Goal: Check status: Check status

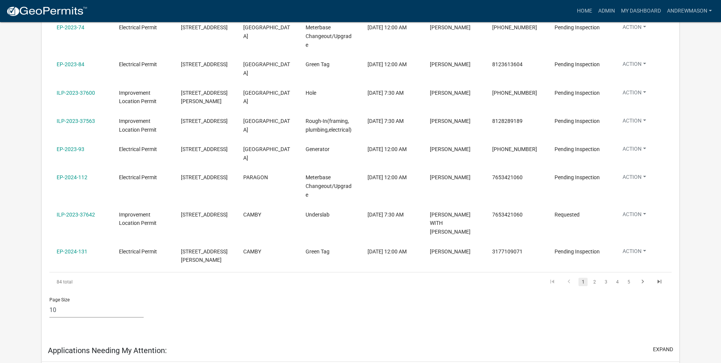
scroll to position [266, 0]
select select "3: 100"
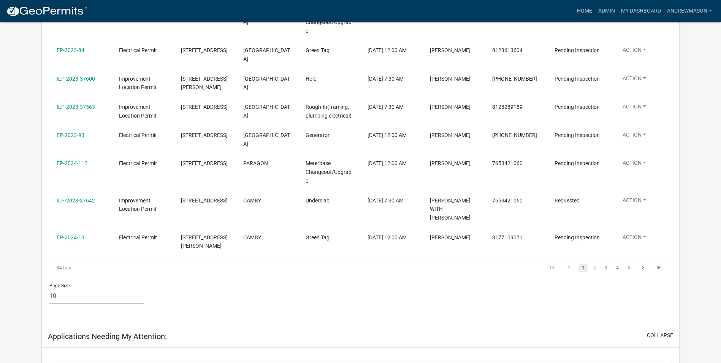
scroll to position [63, 0]
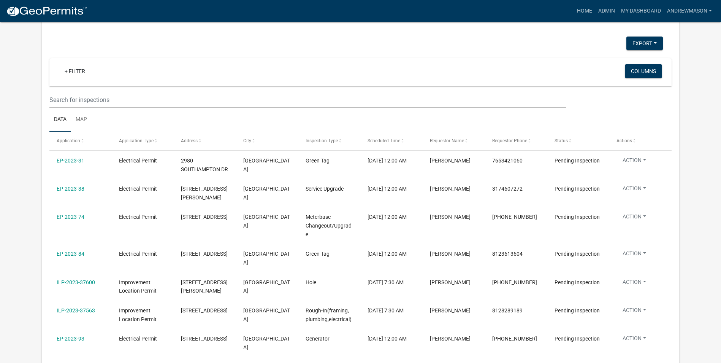
click at [76, 74] on link "+ Filter" at bounding box center [75, 71] width 33 height 14
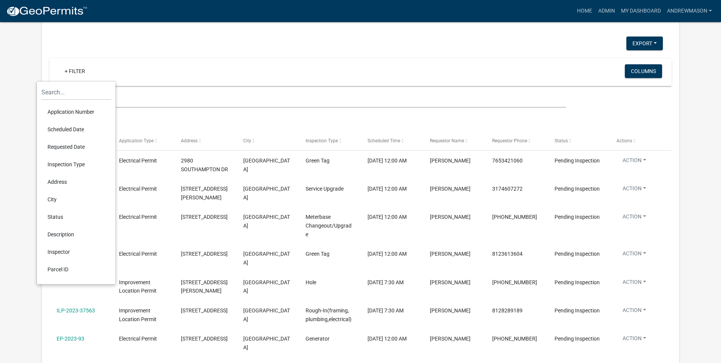
click at [71, 129] on li "Scheduled Date" at bounding box center [76, 128] width 70 height 17
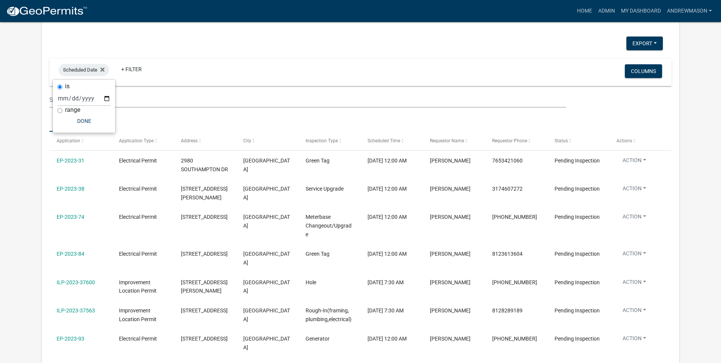
click at [59, 109] on input "range" at bounding box center [59, 110] width 5 height 5
radio input "true"
click at [71, 109] on select "Today Yesterday Current Week Previous Week Current Month Last Month Current Cal…" at bounding box center [109, 106] width 76 height 16
select select "this_1_days"
click at [71, 98] on select "Today Yesterday Current Week Previous Week Current Month Last Month Current Cal…" at bounding box center [109, 106] width 76 height 16
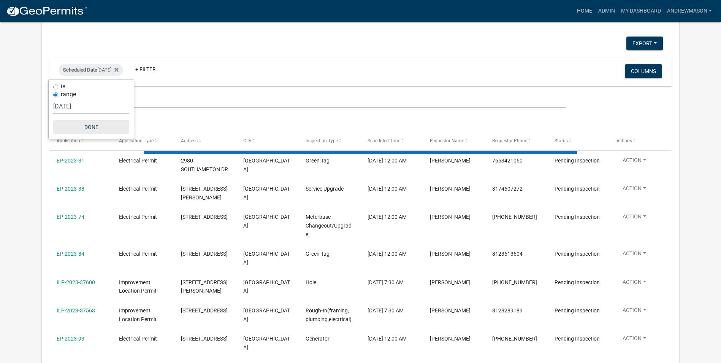
click at [90, 128] on button "Done" at bounding box center [91, 127] width 76 height 14
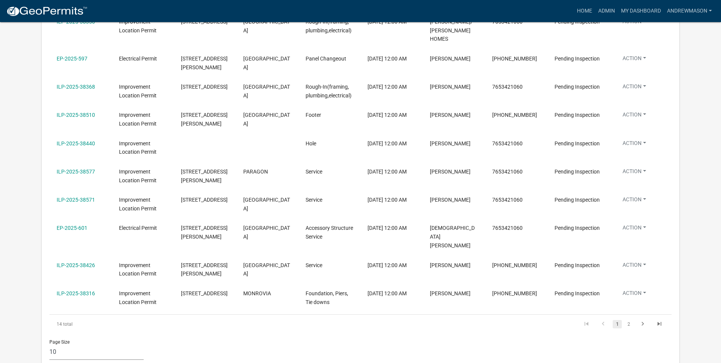
scroll to position [215, 0]
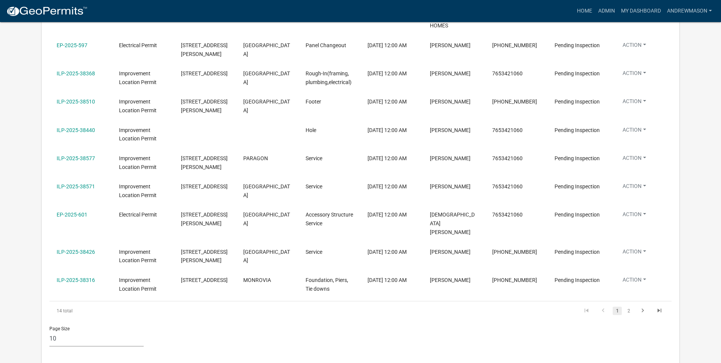
click at [627, 306] on link "2" at bounding box center [628, 310] width 9 height 8
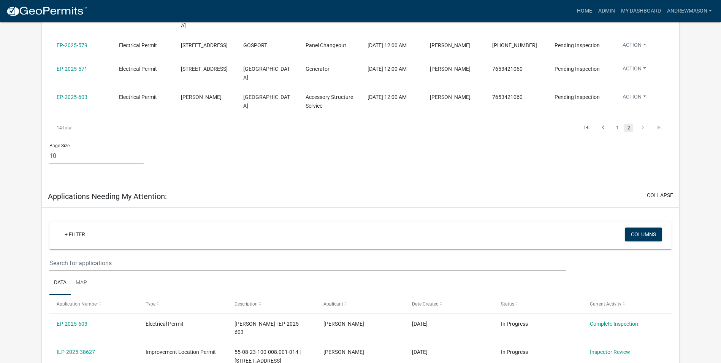
click at [74, 94] on link "EP-2025-603" at bounding box center [72, 97] width 31 height 6
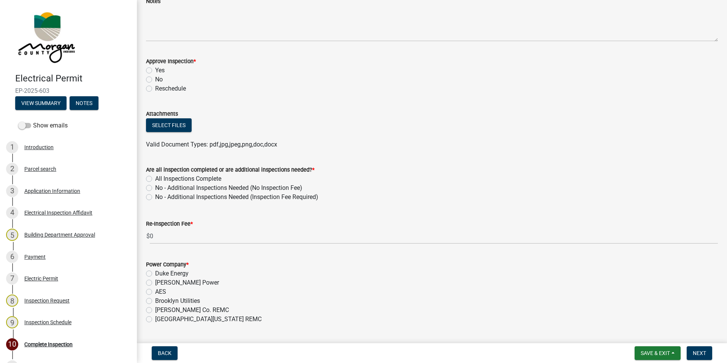
scroll to position [114, 0]
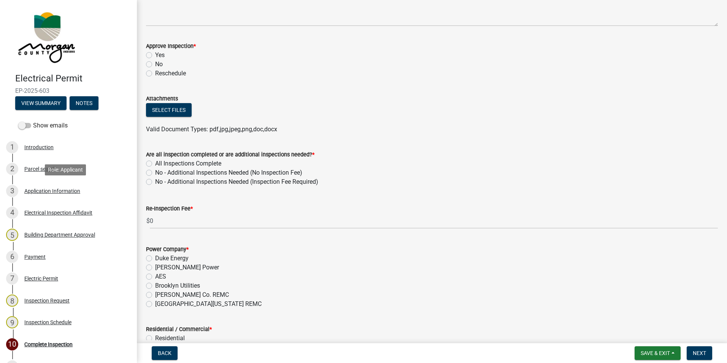
click at [43, 188] on div "Application Information" at bounding box center [52, 190] width 56 height 5
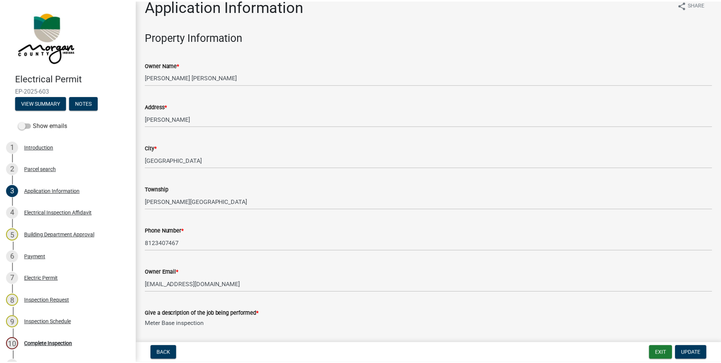
scroll to position [0, 0]
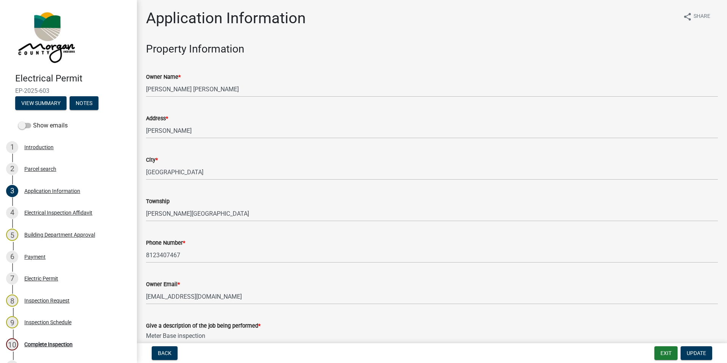
click at [42, 168] on div "Parcel search" at bounding box center [40, 168] width 32 height 5
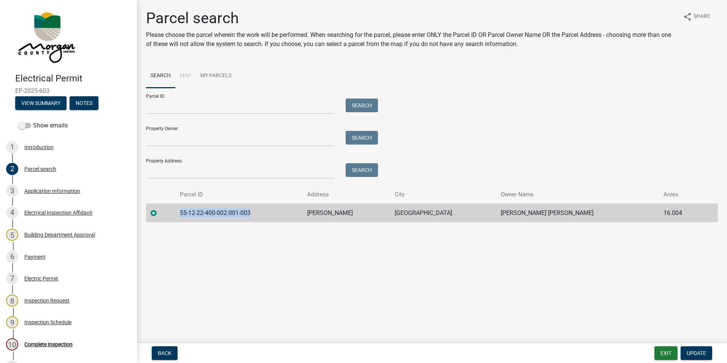
drag, startPoint x: 258, startPoint y: 213, endPoint x: 186, endPoint y: 209, distance: 71.5
click at [186, 209] on td "55-12-22-400-002.001-003" at bounding box center [238, 212] width 127 height 19
drag, startPoint x: 186, startPoint y: 209, endPoint x: 192, endPoint y: 212, distance: 6.3
copy td "55-12-22-400-002.001-003"
click at [667, 349] on button "Exit" at bounding box center [665, 353] width 23 height 14
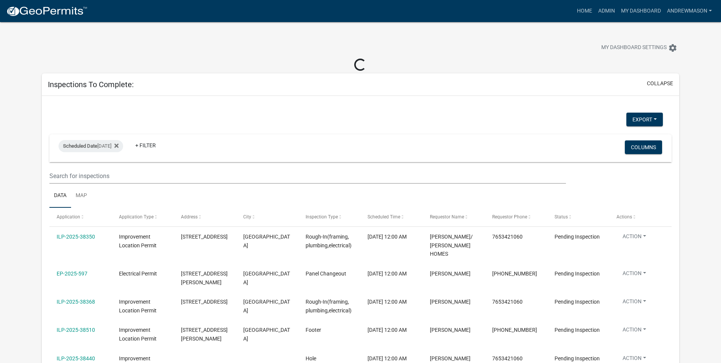
select select "3: 100"
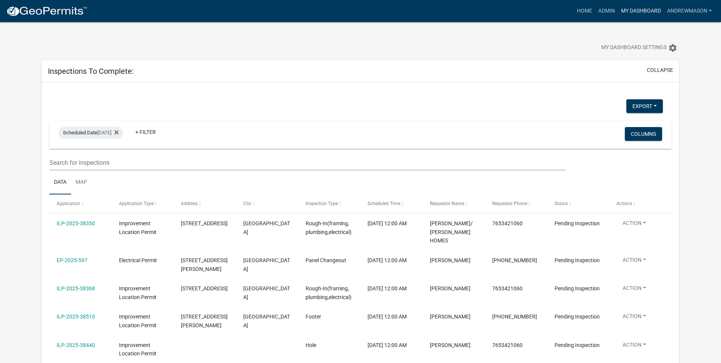
click at [638, 10] on link "My Dashboard" at bounding box center [641, 11] width 46 height 14
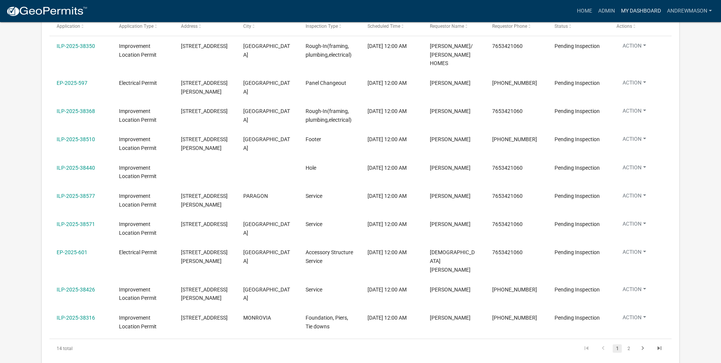
scroll to position [190, 0]
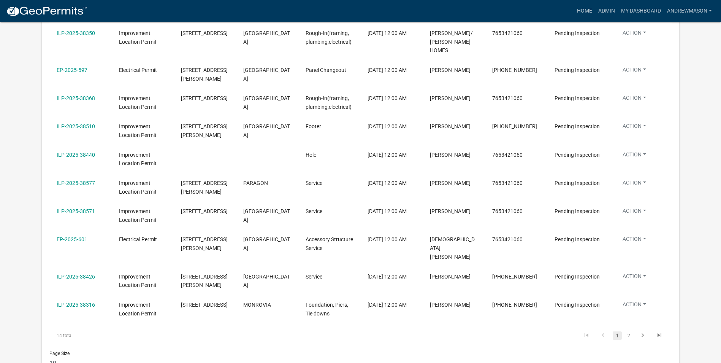
click at [628, 331] on link "2" at bounding box center [628, 335] width 9 height 8
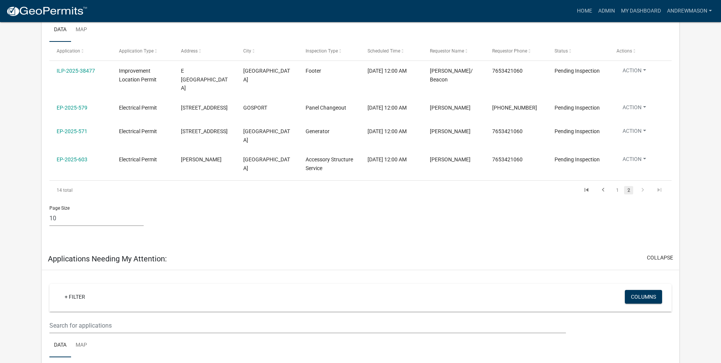
scroll to position [152, 0]
click at [70, 104] on div "EP-2025-579" at bounding box center [80, 108] width 47 height 9
click at [71, 105] on link "EP-2025-579" at bounding box center [72, 108] width 31 height 6
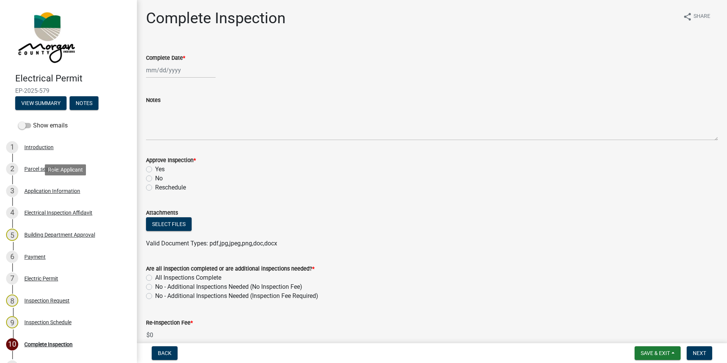
click at [36, 192] on div "Application Information" at bounding box center [52, 190] width 56 height 5
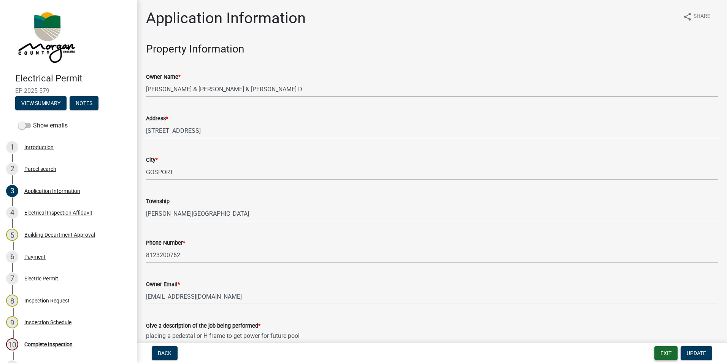
click at [666, 350] on button "Exit" at bounding box center [665, 353] width 23 height 14
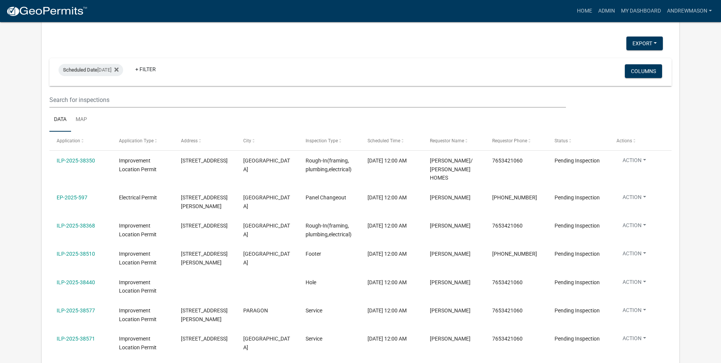
scroll to position [114, 0]
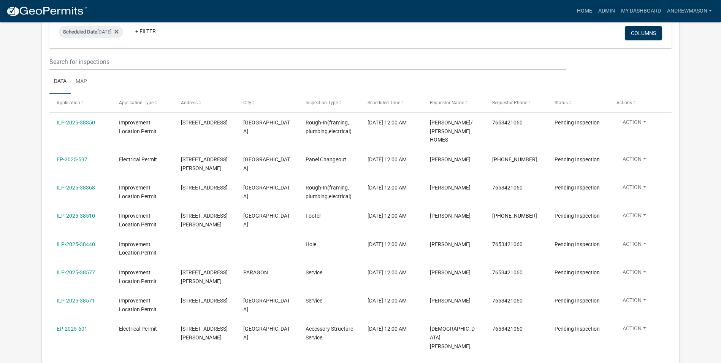
select select "3: 100"
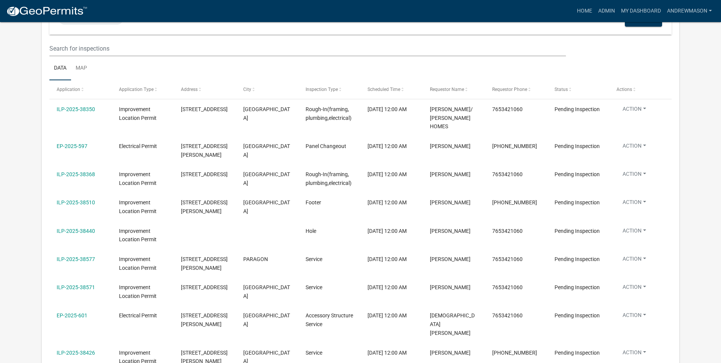
scroll to position [177, 0]
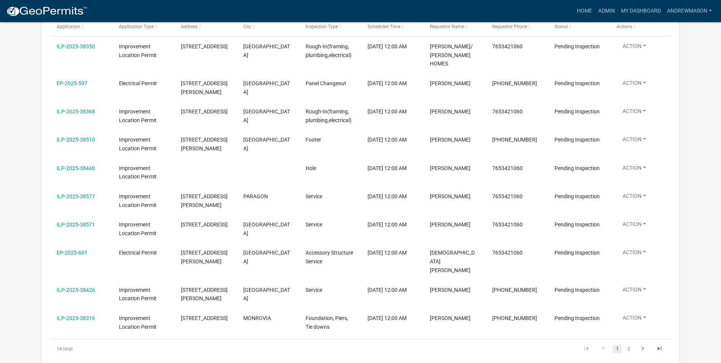
click at [77, 287] on link "ILP-2025-38426" at bounding box center [76, 290] width 38 height 6
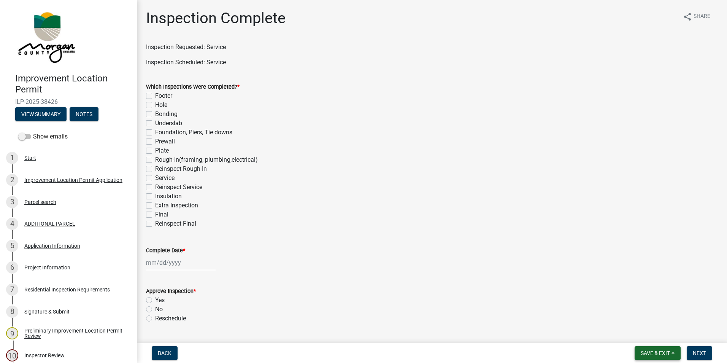
click at [641, 353] on span "Save & Exit" at bounding box center [654, 353] width 29 height 6
click at [635, 331] on button "Save & Exit" at bounding box center [649, 333] width 61 height 18
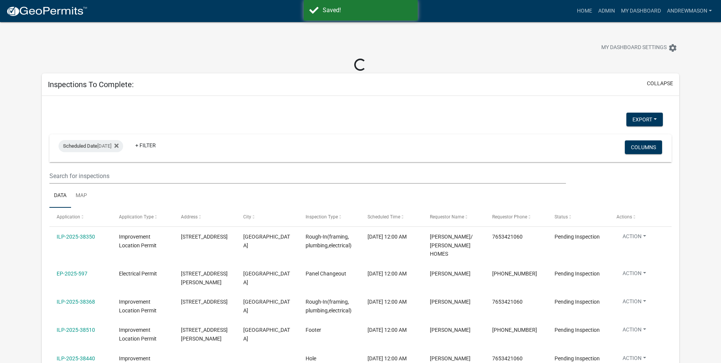
select select "3: 100"
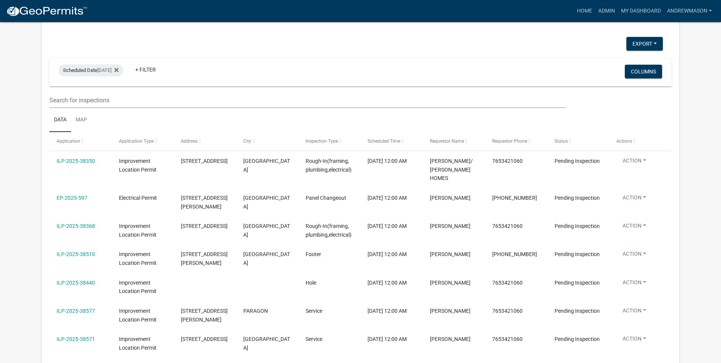
scroll to position [76, 0]
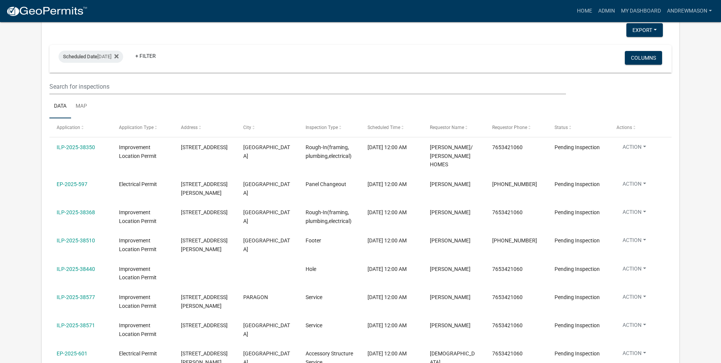
click at [80, 181] on link "EP-2025-597" at bounding box center [72, 184] width 31 height 6
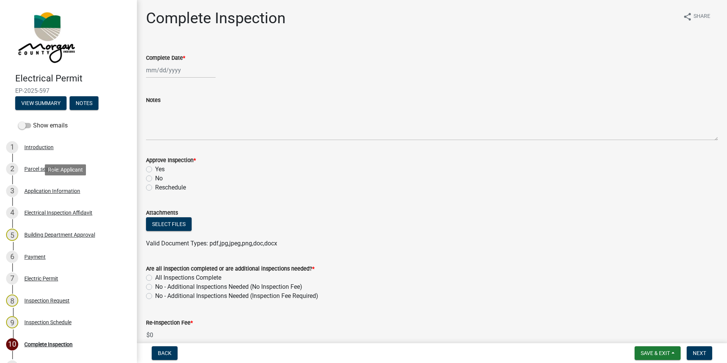
click at [53, 188] on div "Application Information" at bounding box center [52, 190] width 56 height 5
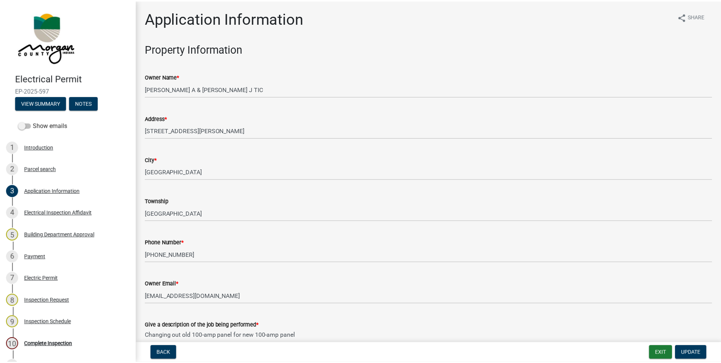
scroll to position [38, 0]
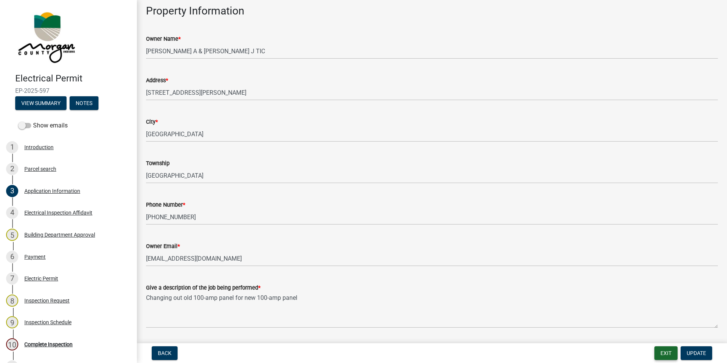
click at [666, 353] on button "Exit" at bounding box center [665, 353] width 23 height 14
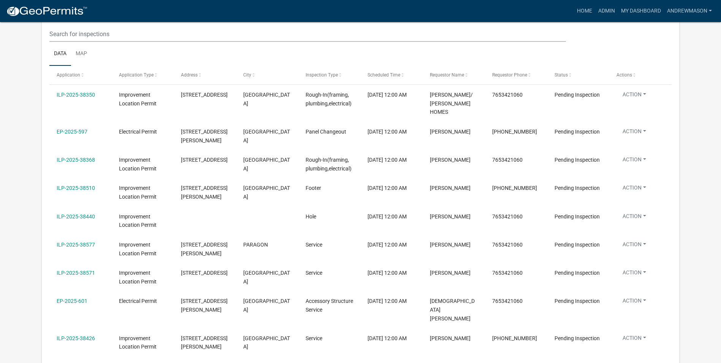
scroll to position [152, 0]
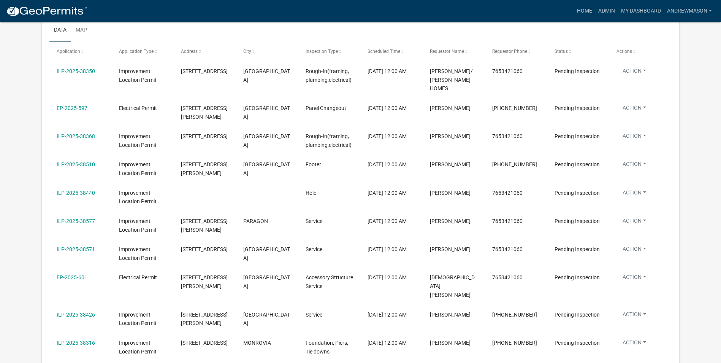
click at [87, 252] on link "ILP-2025-38571" at bounding box center [76, 249] width 38 height 6
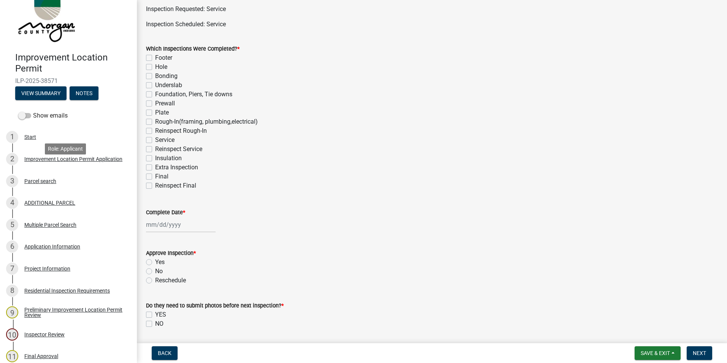
scroll to position [38, 0]
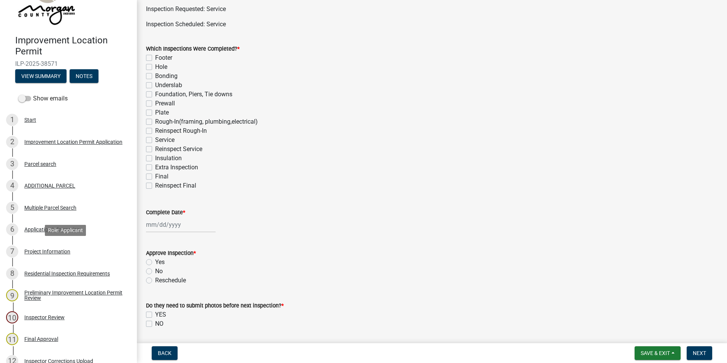
click at [48, 249] on div "Project Information" at bounding box center [47, 251] width 46 height 5
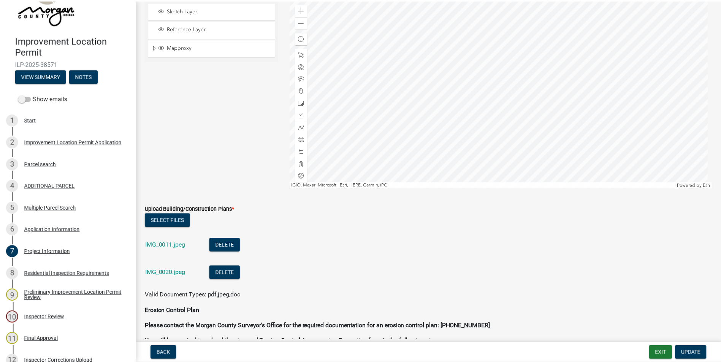
scroll to position [1748, 0]
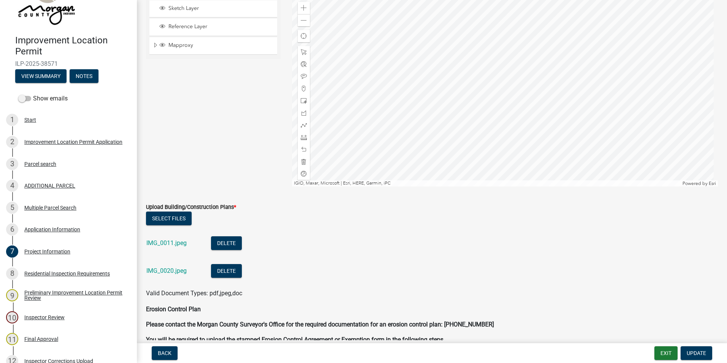
click at [177, 243] on link "IMG_0011.jpeg" at bounding box center [166, 242] width 40 height 7
click at [179, 270] on link "IMG_0020.jpeg" at bounding box center [166, 270] width 40 height 7
click at [657, 352] on button "Exit" at bounding box center [665, 353] width 23 height 14
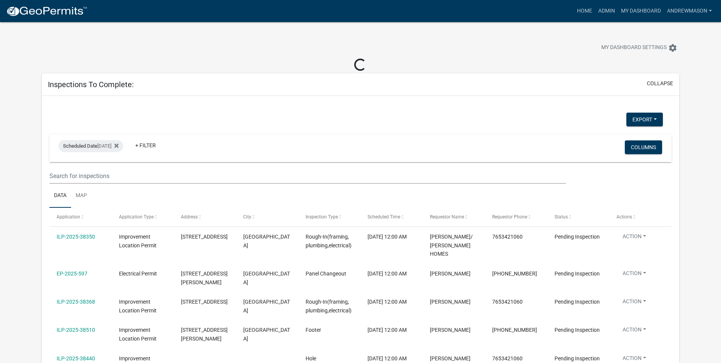
select select "3: 100"
